Goal: Task Accomplishment & Management: Use online tool/utility

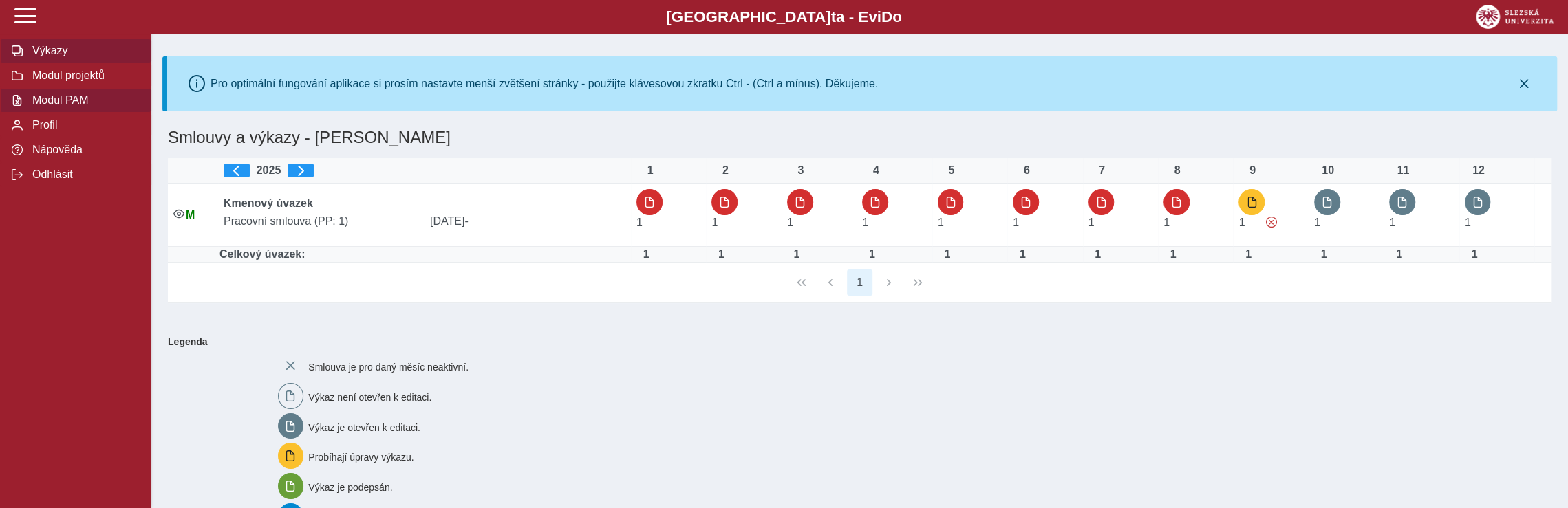
click at [66, 107] on span "Modul PAM" at bounding box center [83, 100] width 111 height 13
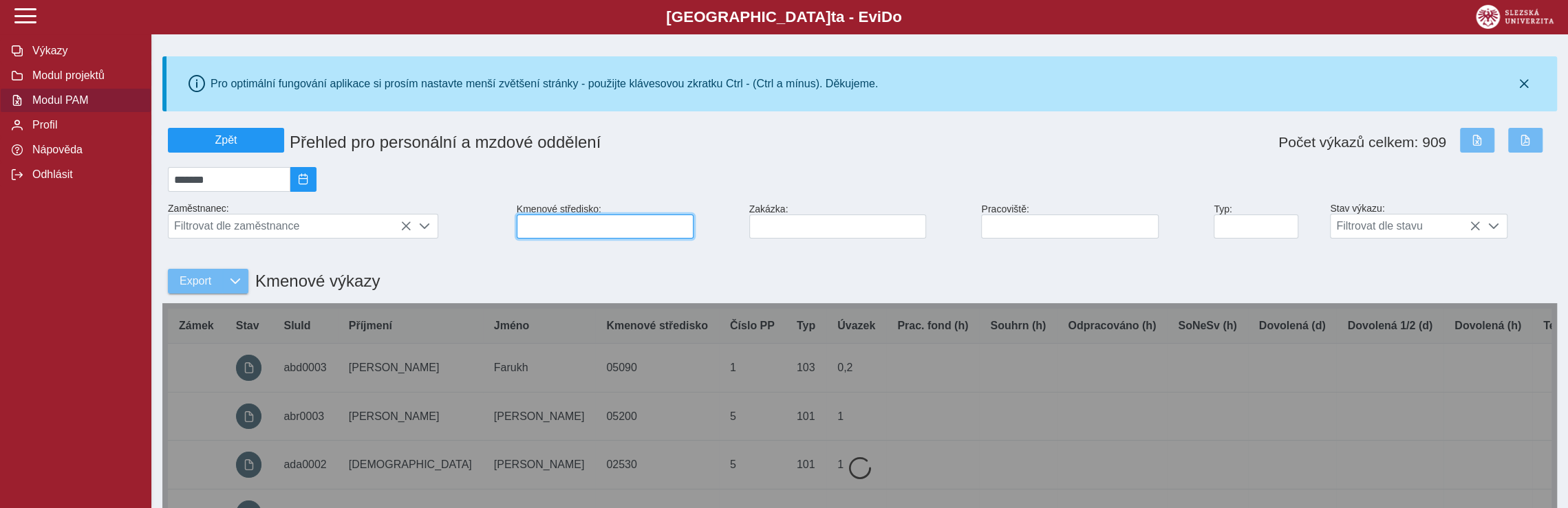
click at [558, 231] on input at bounding box center [605, 226] width 177 height 24
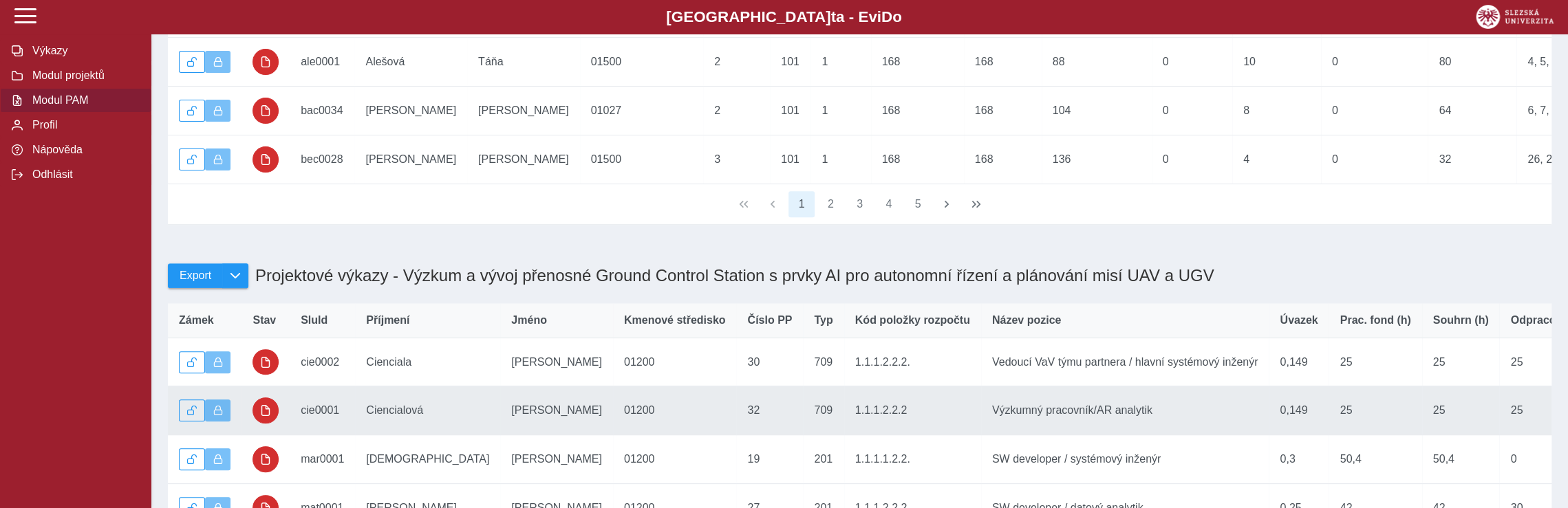
scroll to position [413, 0]
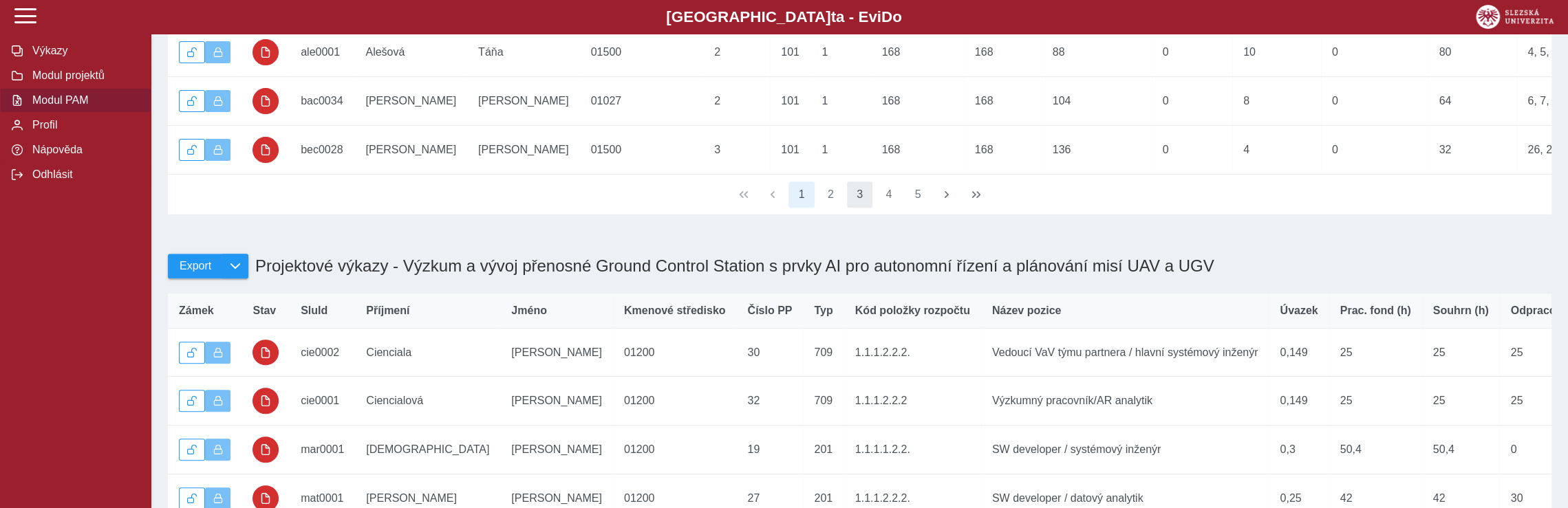
type input "**"
click at [859, 207] on button "3" at bounding box center [859, 194] width 26 height 26
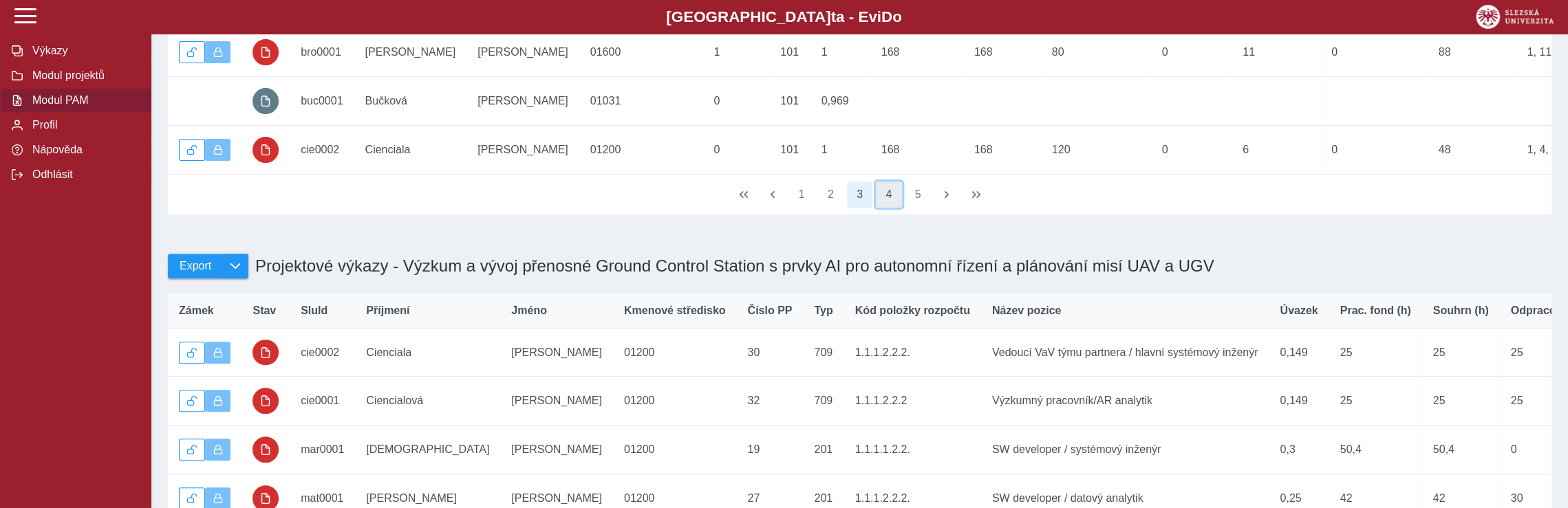
click at [883, 207] on button "4" at bounding box center [889, 194] width 26 height 26
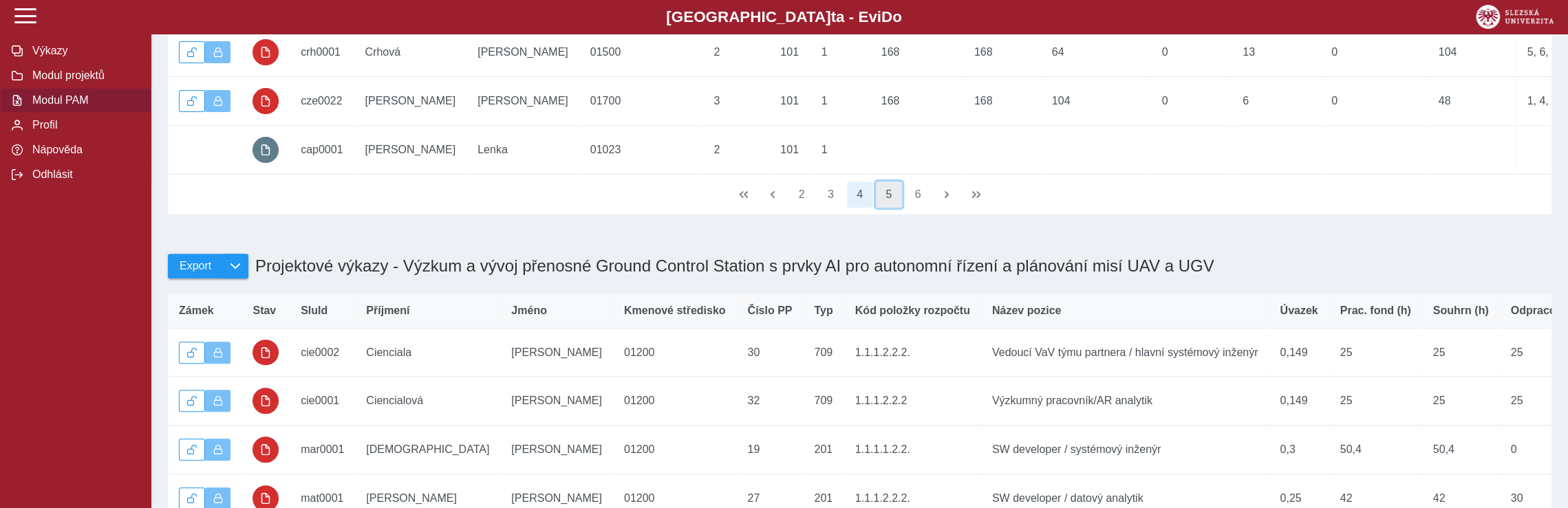
click at [891, 207] on button "5" at bounding box center [889, 194] width 26 height 26
click at [926, 207] on button "7" at bounding box center [918, 194] width 26 height 26
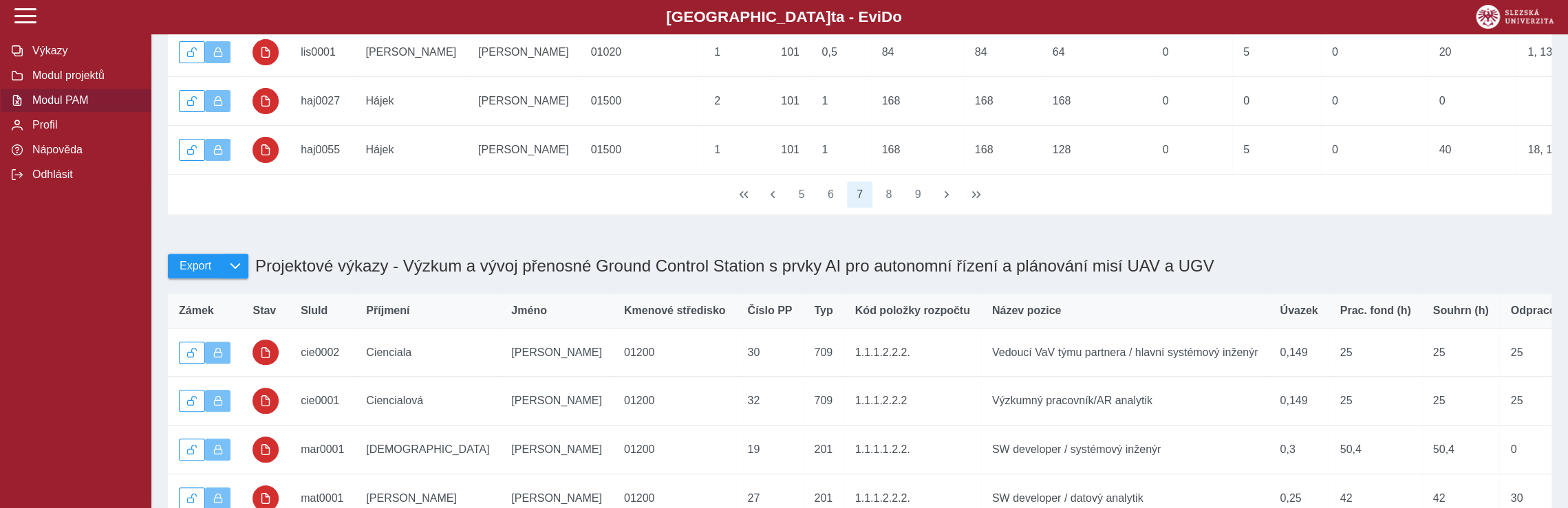
scroll to position [424, 0]
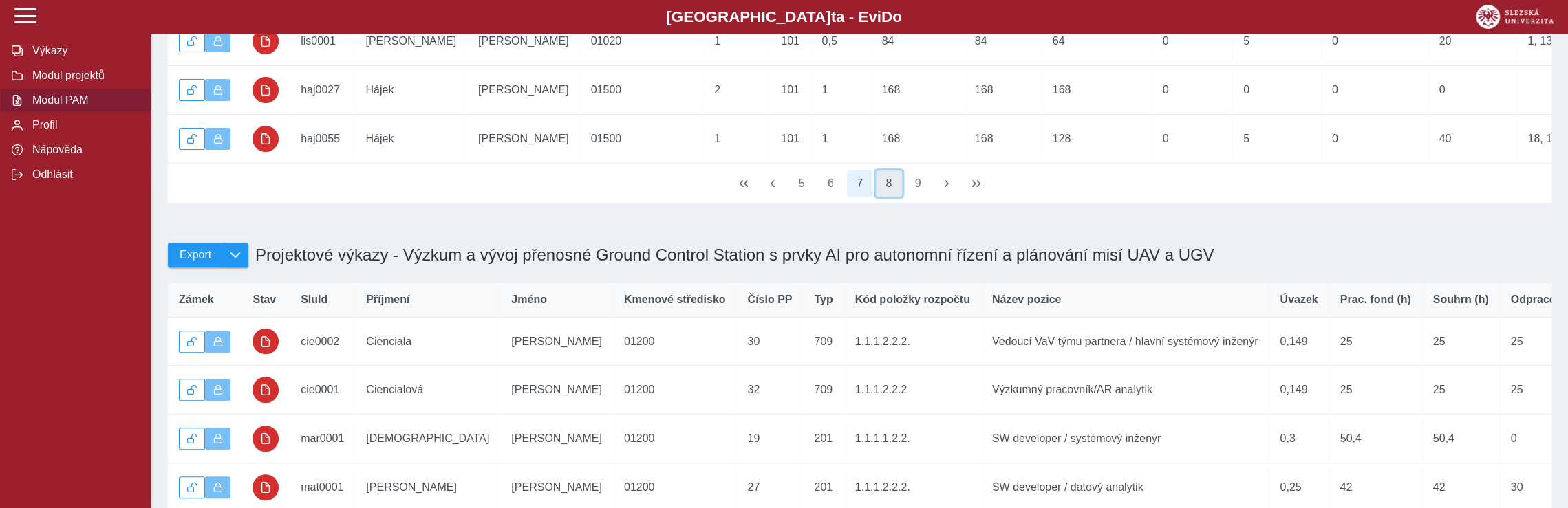
click at [888, 197] on button "8" at bounding box center [889, 183] width 26 height 26
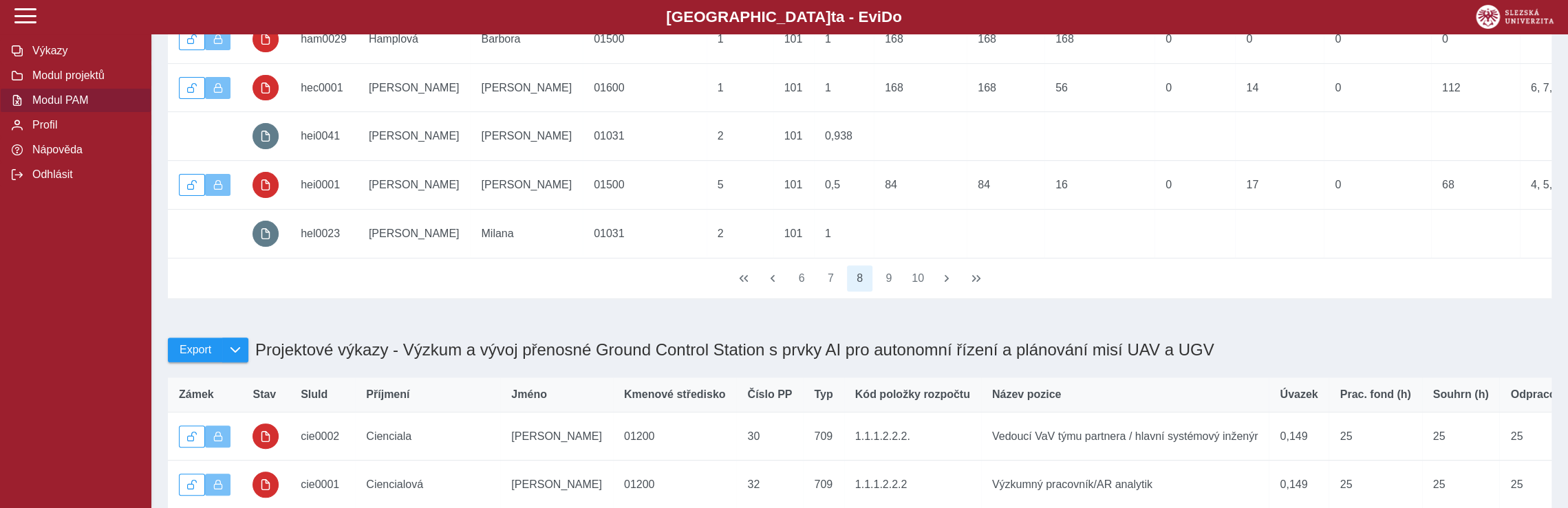
scroll to position [286, 0]
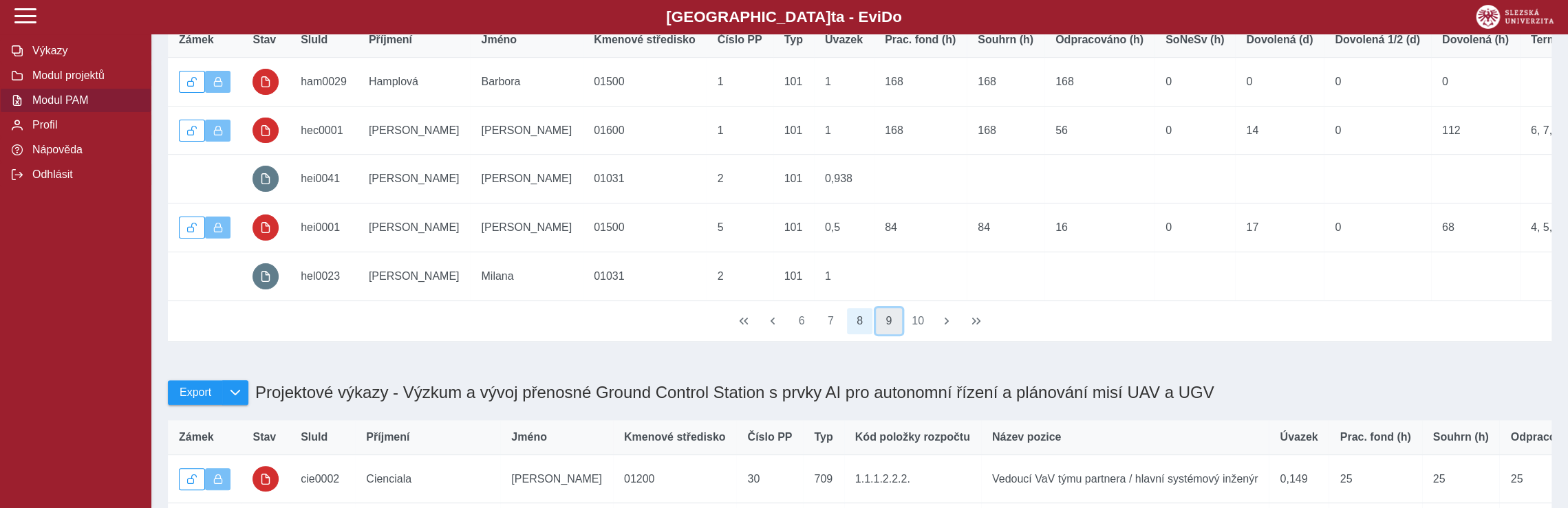
click at [892, 334] on button "9" at bounding box center [889, 321] width 26 height 26
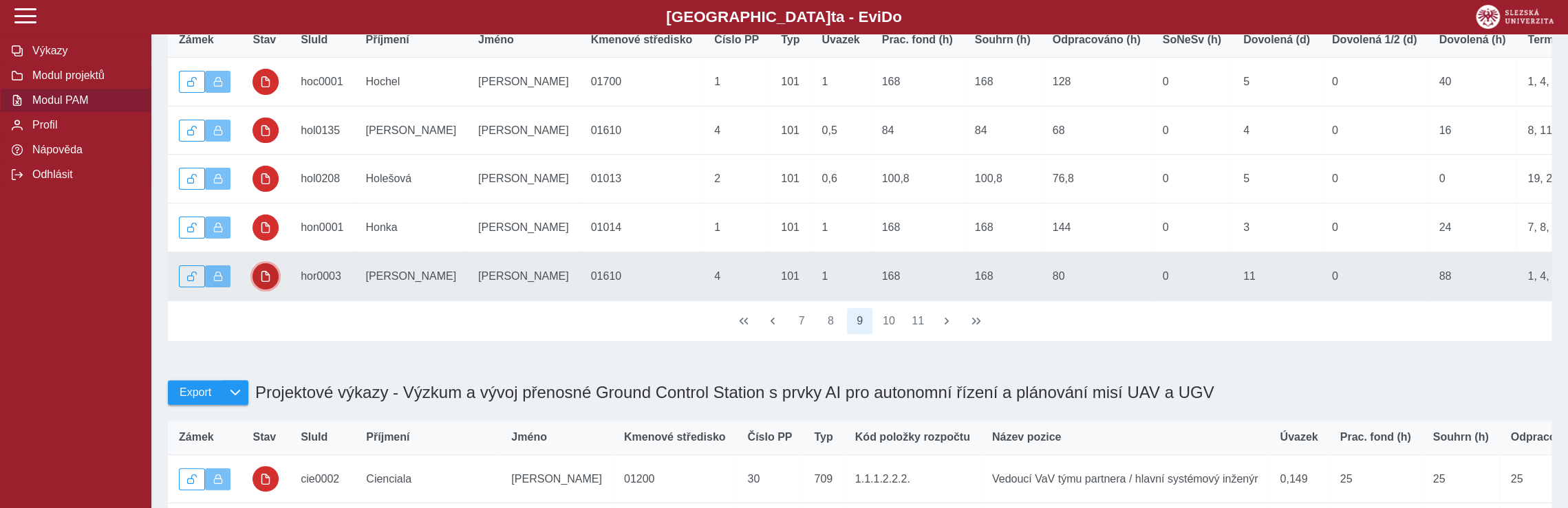
click at [274, 282] on button "button" at bounding box center [265, 276] width 26 height 26
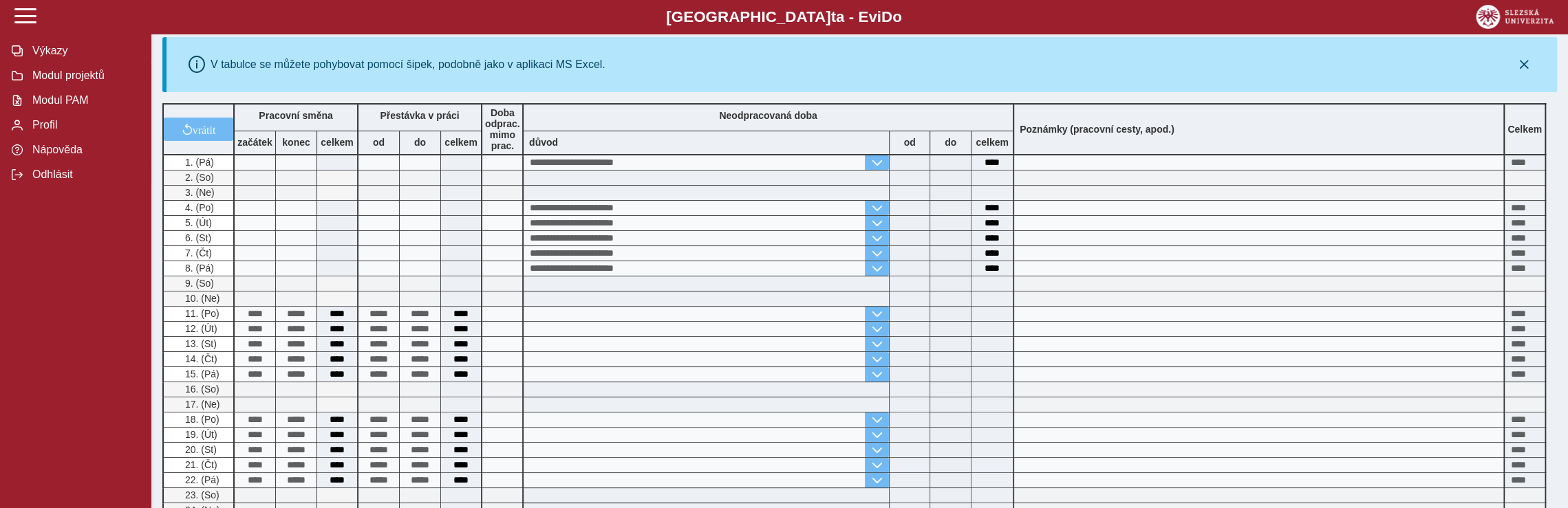
scroll to position [481, 0]
